Goal: Check status: Check status

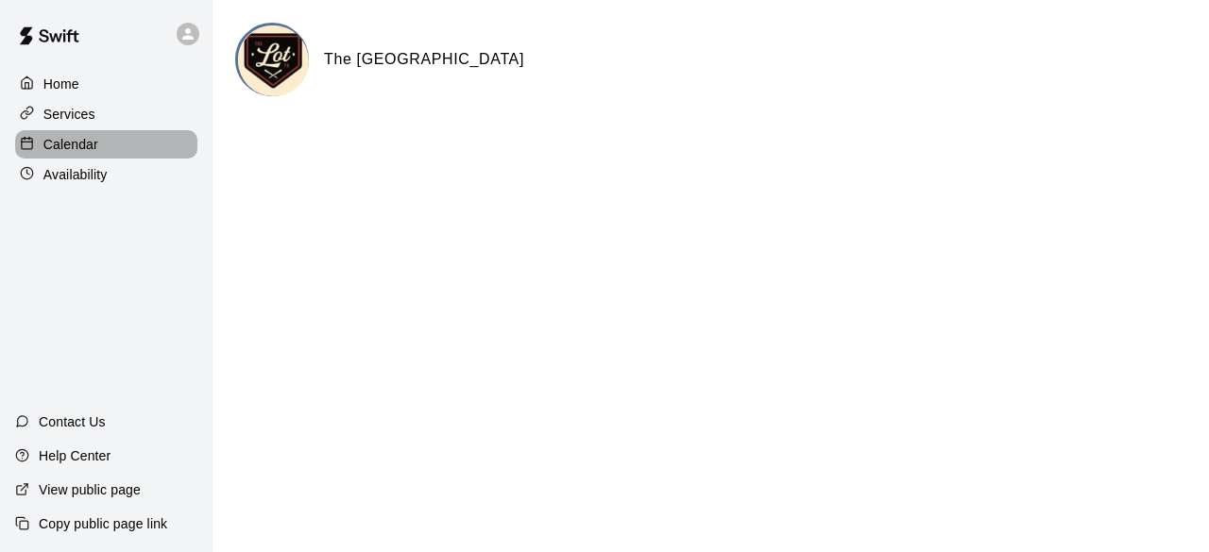
click at [103, 155] on div "Calendar" at bounding box center [106, 144] width 182 height 28
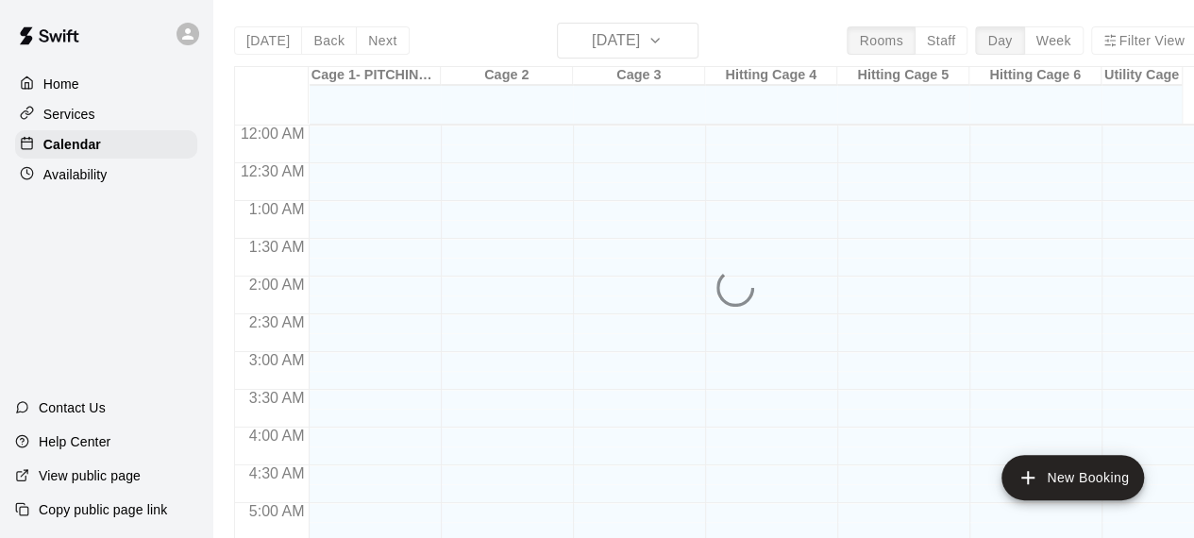
scroll to position [1307, 0]
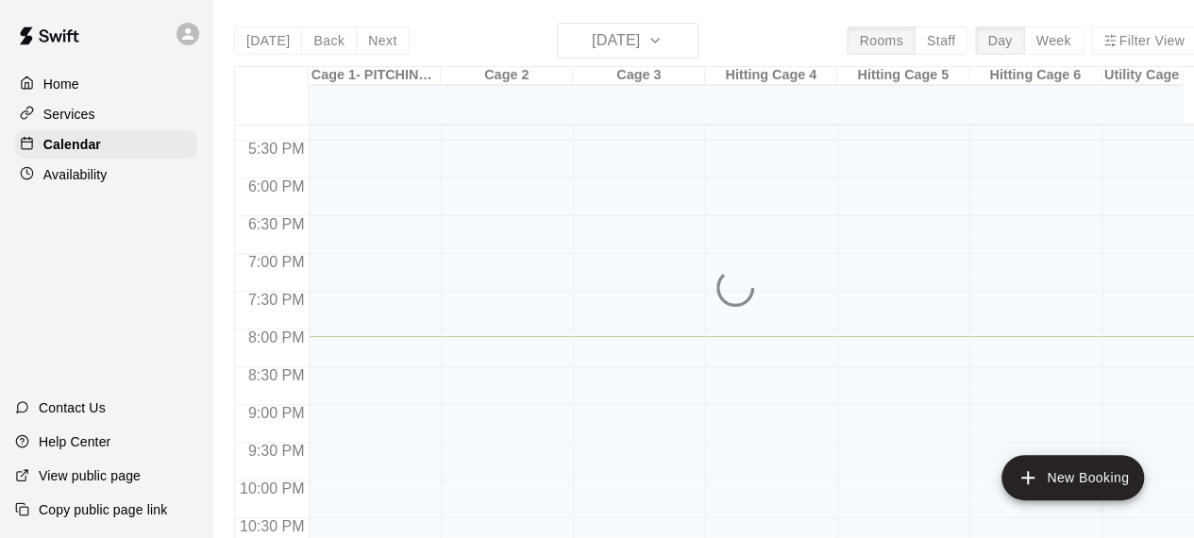
click at [605, 36] on div "[DATE] Back [DATE][DATE] Rooms Staff Day Week Filter View Cage 1- PITCHING ONLY…" at bounding box center [715, 292] width 963 height 538
click at [602, 42] on div "[DATE] Back [DATE][DATE] Rooms Staff Day Week Filter View Cage 1- PITCHING ONLY…" at bounding box center [715, 292] width 963 height 538
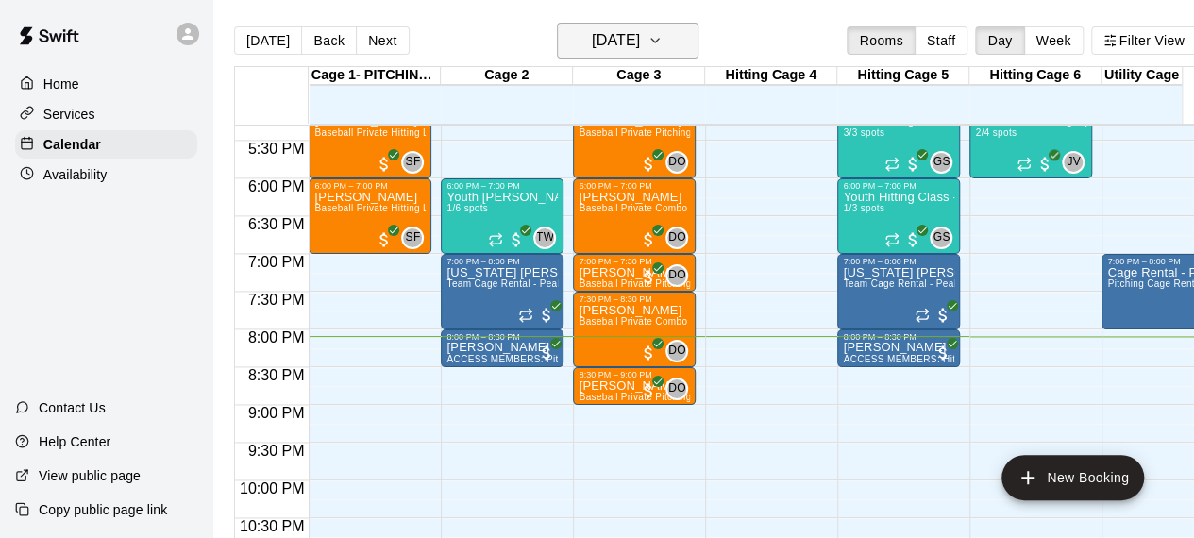
click at [627, 38] on h6 "[DATE]" at bounding box center [616, 40] width 48 height 26
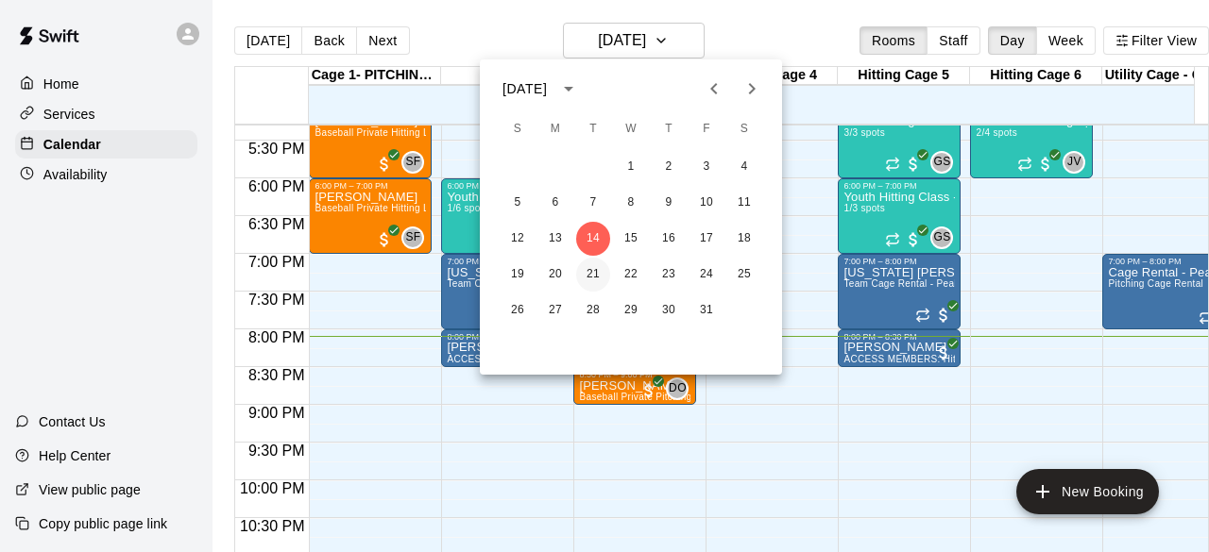
click at [597, 276] on button "21" at bounding box center [593, 275] width 34 height 34
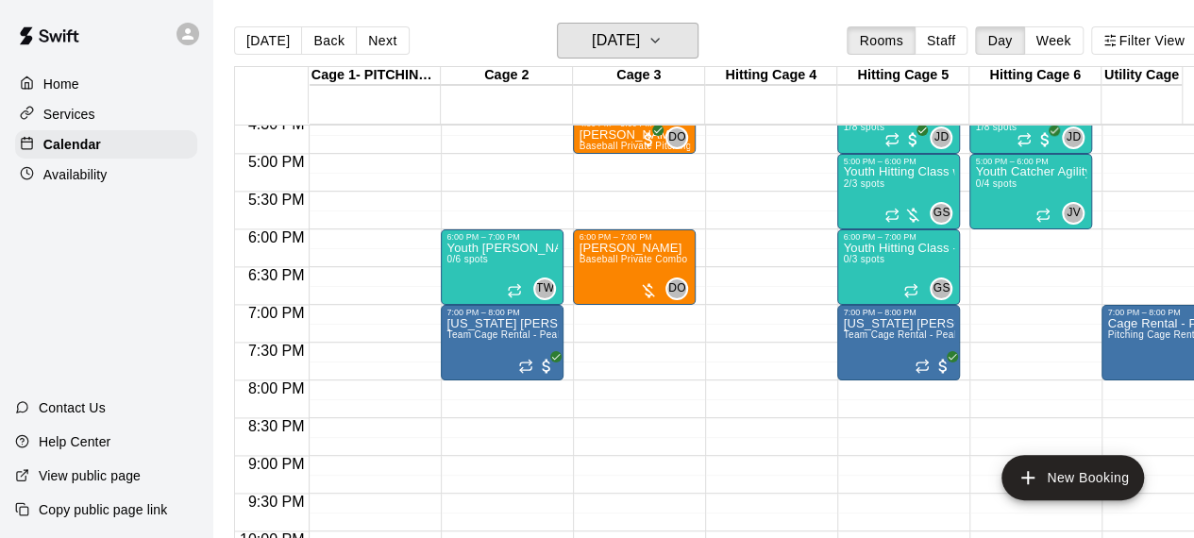
scroll to position [1212, 0]
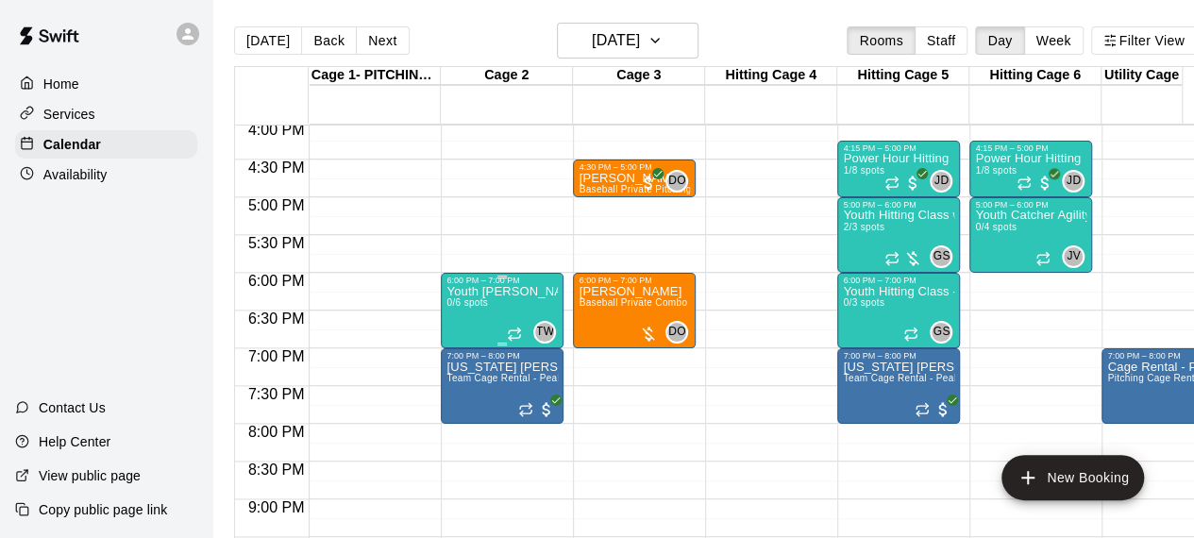
click at [509, 292] on p "Youth [PERSON_NAME][GEOGRAPHIC_DATA]" at bounding box center [502, 292] width 111 height 0
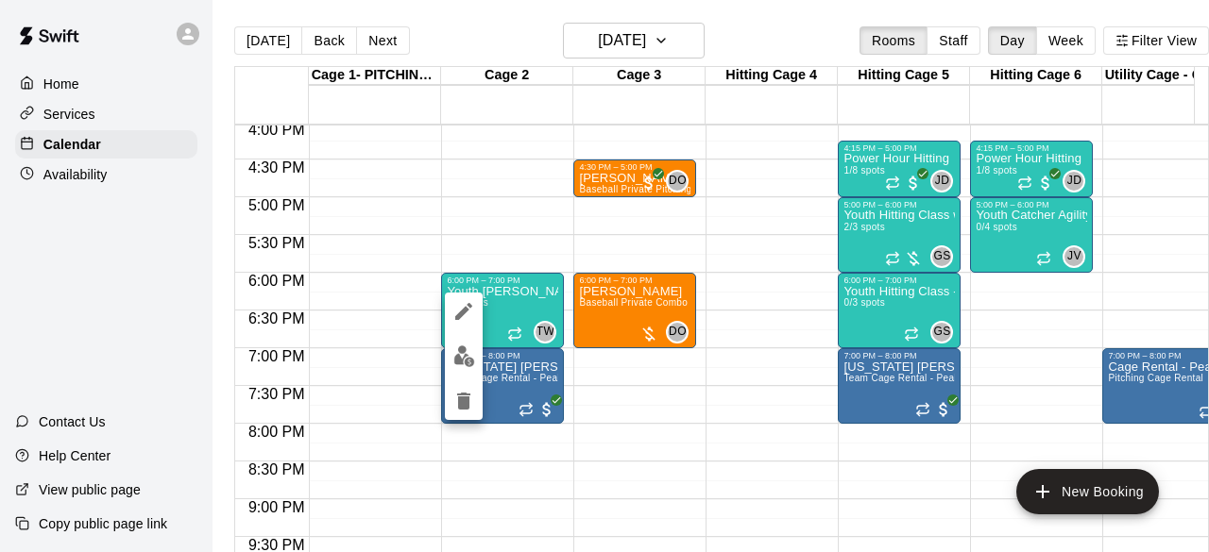
drag, startPoint x: 745, startPoint y: 275, endPoint x: 712, endPoint y: 231, distance: 54.6
click at [745, 276] on div at bounding box center [604, 276] width 1209 height 552
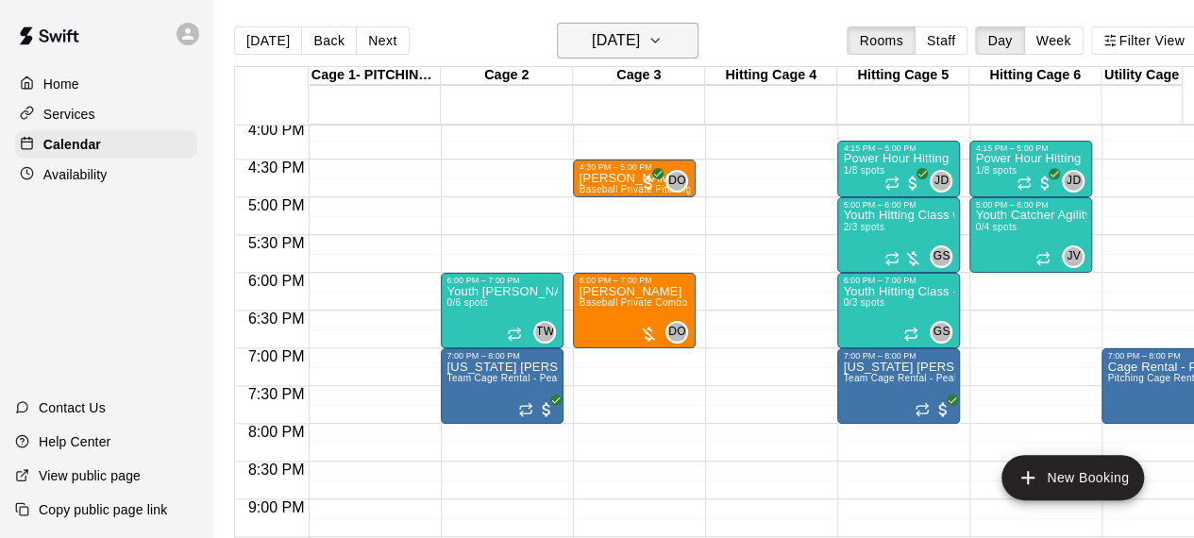
click at [597, 44] on h6 "[DATE]" at bounding box center [616, 40] width 48 height 26
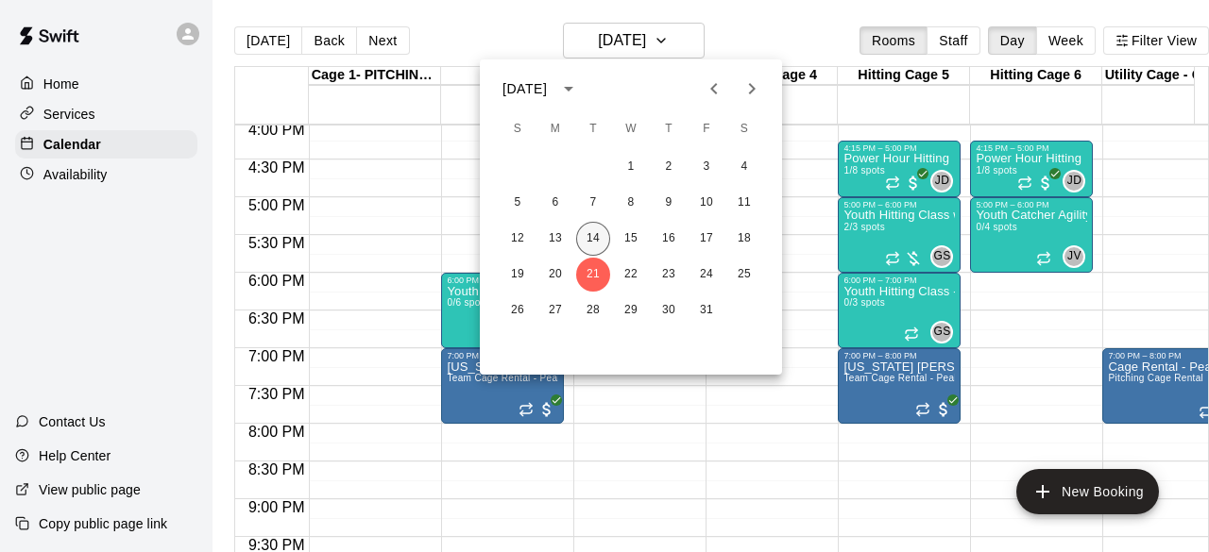
click at [591, 244] on button "14" at bounding box center [593, 239] width 34 height 34
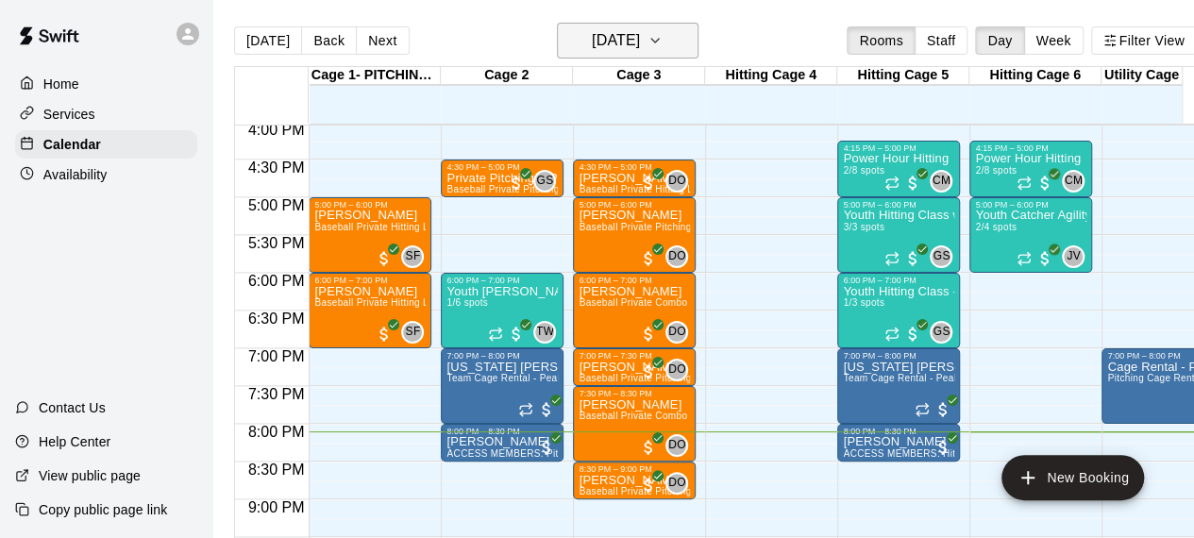
click at [600, 39] on h6 "[DATE]" at bounding box center [616, 40] width 48 height 26
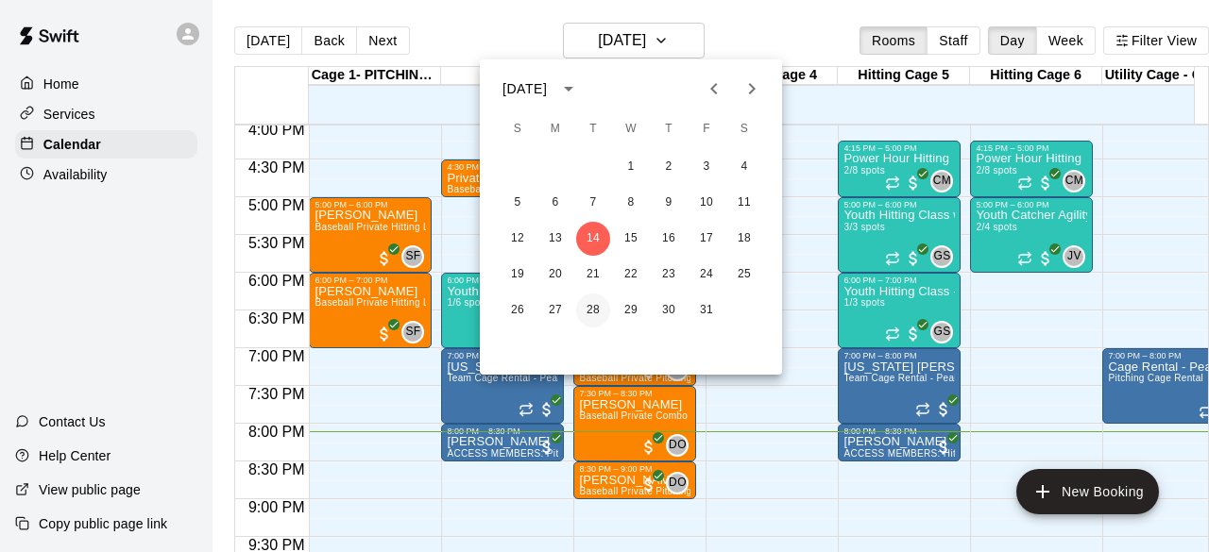
click at [588, 304] on button "28" at bounding box center [593, 311] width 34 height 34
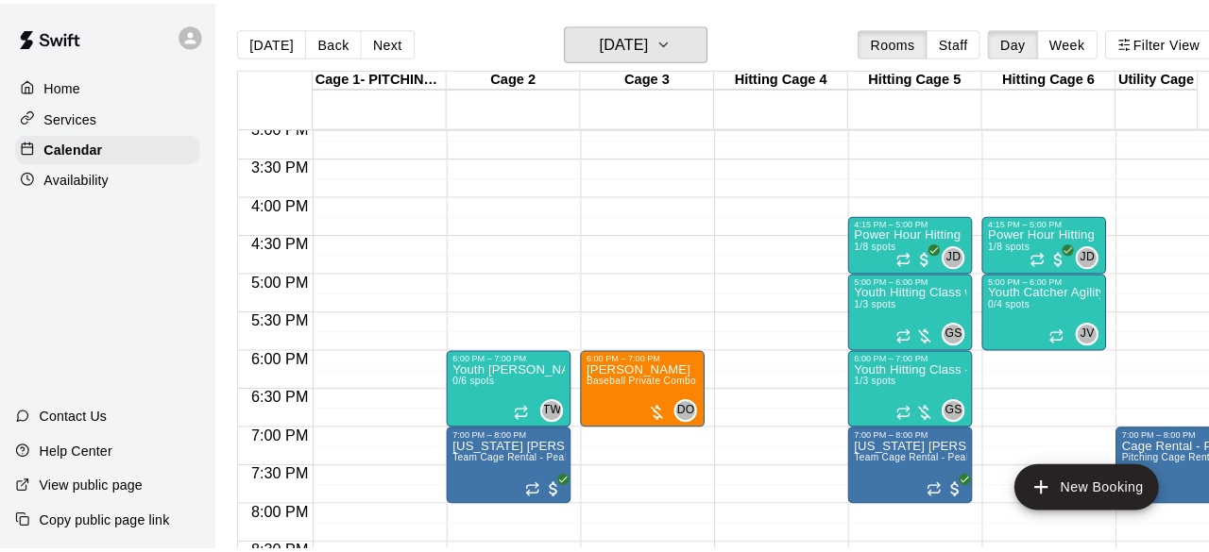
scroll to position [1118, 0]
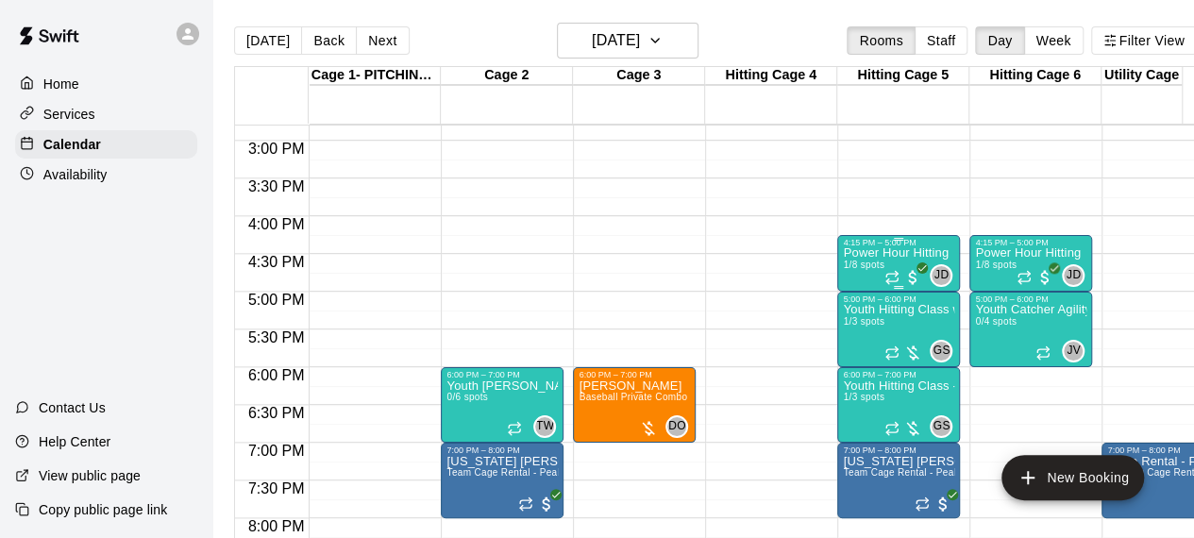
click at [889, 240] on div "4:15 PM – 5:00 PM Power Hour Hitting 1/8 spots JD 0" at bounding box center [898, 263] width 111 height 51
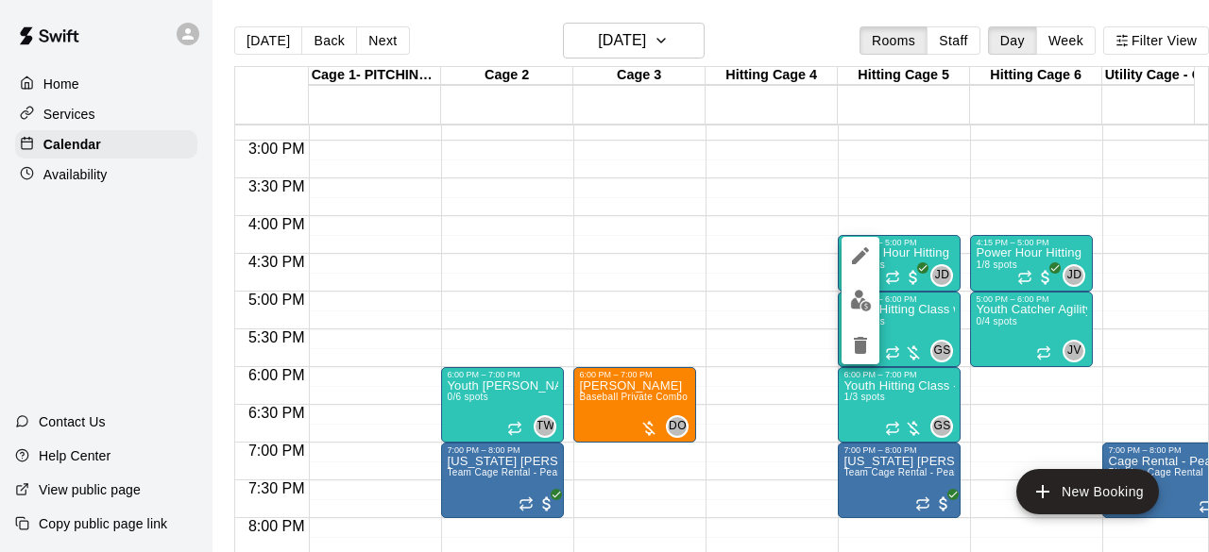
click at [850, 249] on icon "edit" at bounding box center [860, 256] width 23 height 23
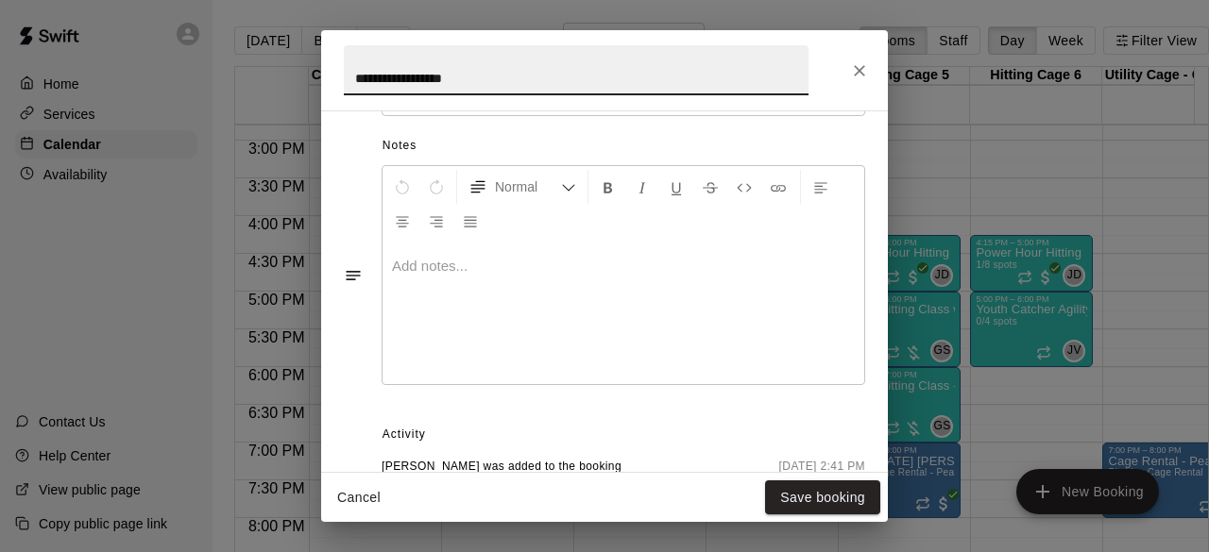
scroll to position [889, 0]
